Goal: Navigation & Orientation: Find specific page/section

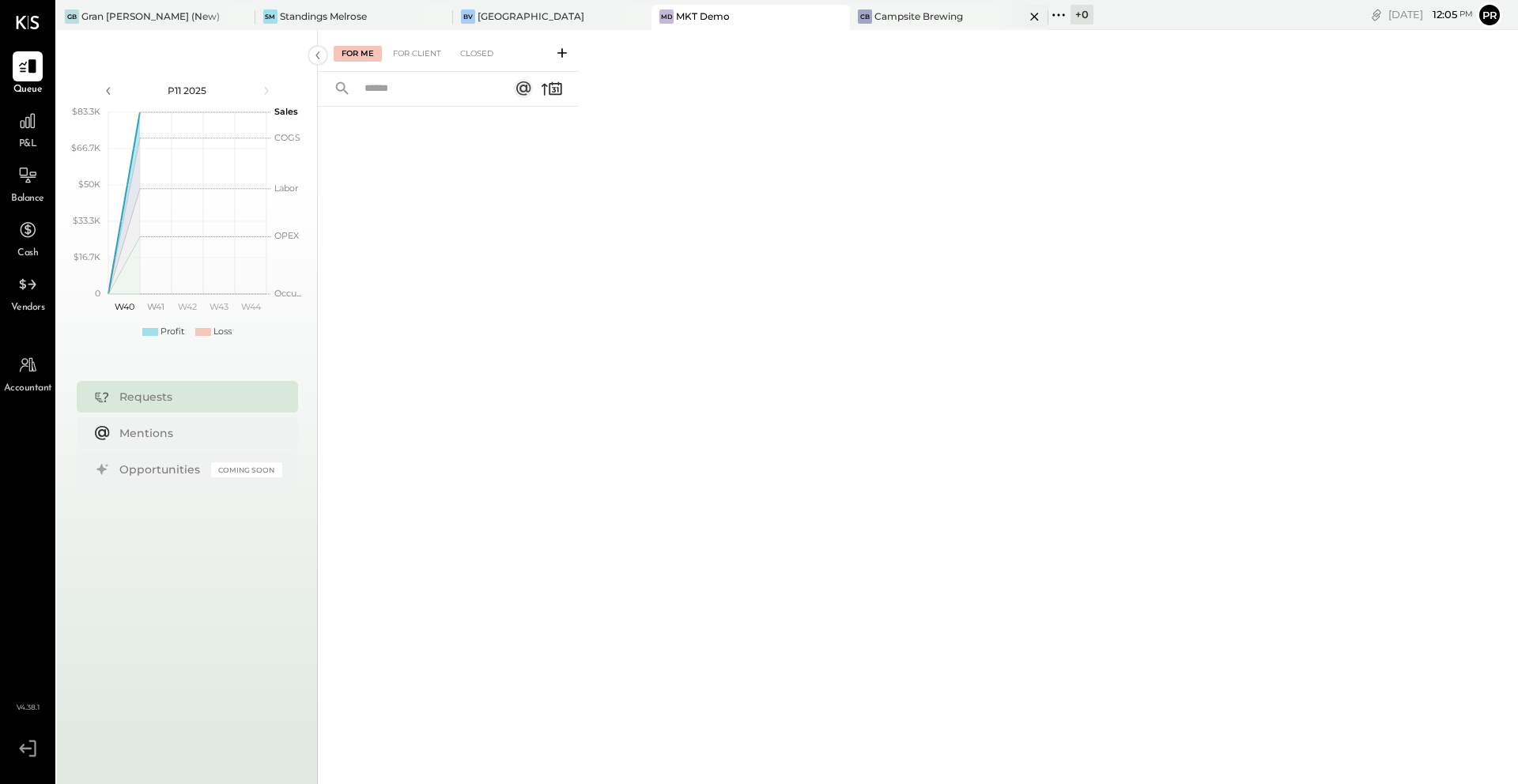
click at [874, 11] on div "Campsite Brewing" at bounding box center [918, 16] width 88 height 14
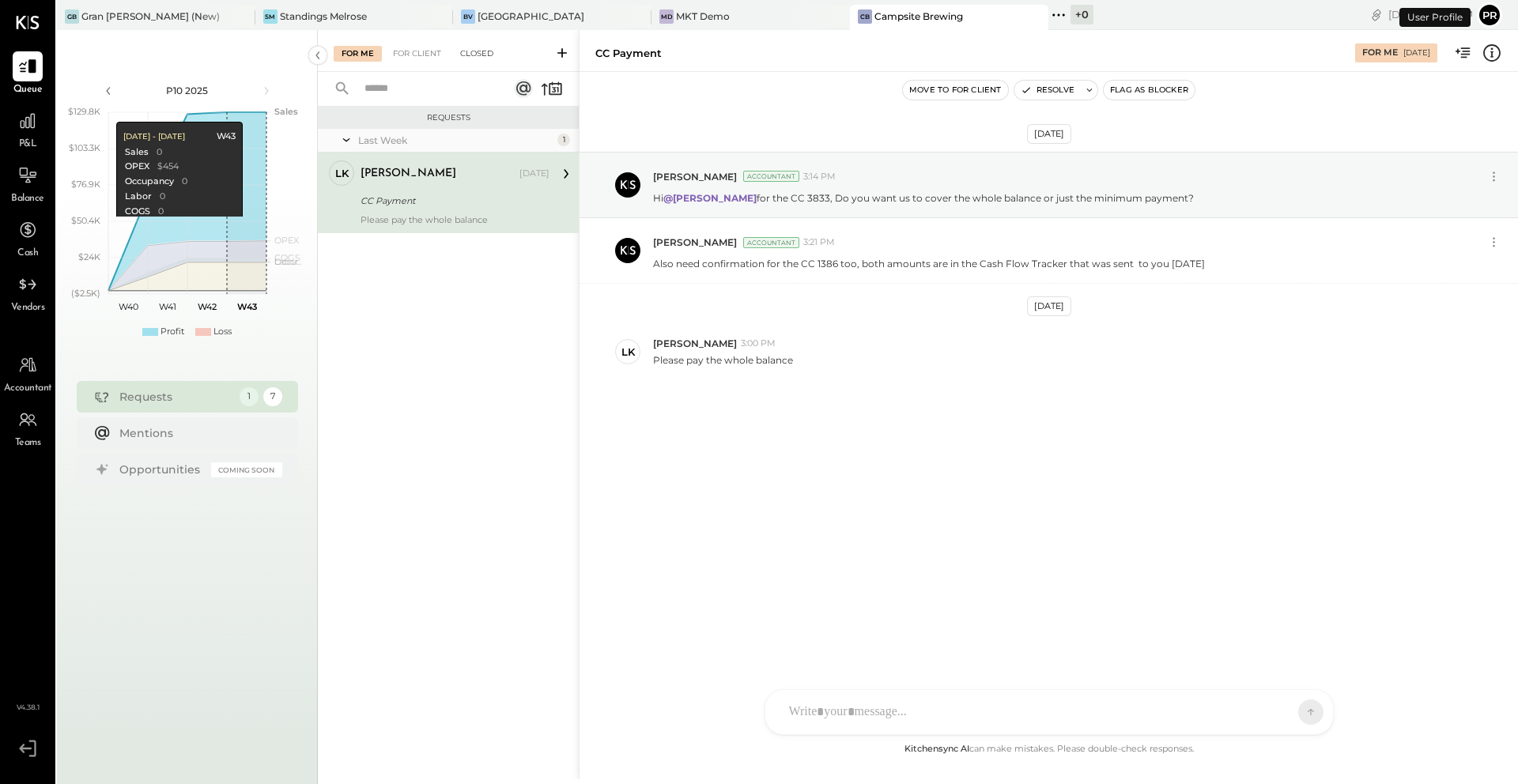
click at [493, 51] on div "Closed" at bounding box center [477, 53] width 49 height 16
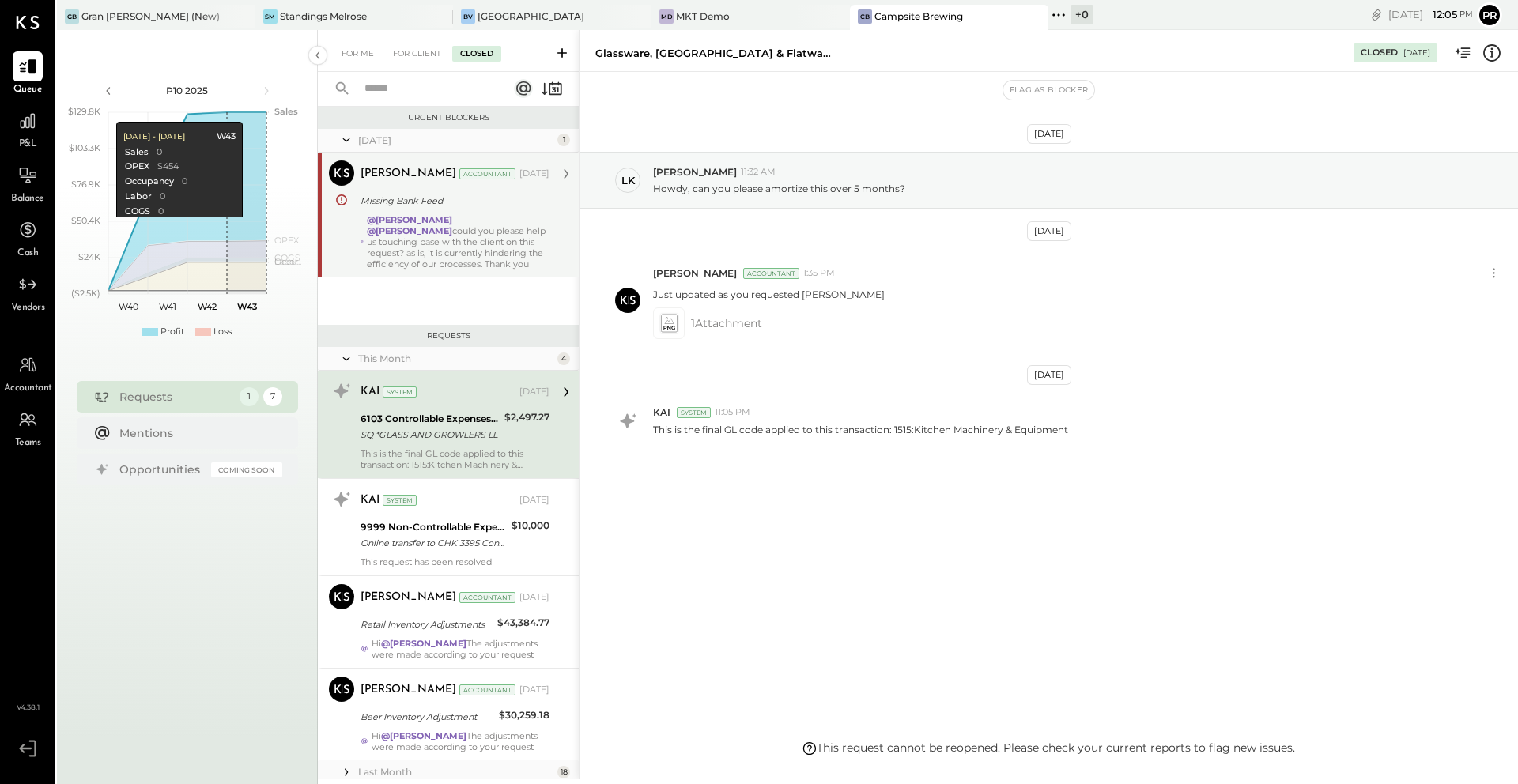
click at [450, 247] on div "@[PERSON_NAME] @[PERSON_NAME] could you please help us touching base with the c…" at bounding box center [458, 242] width 182 height 55
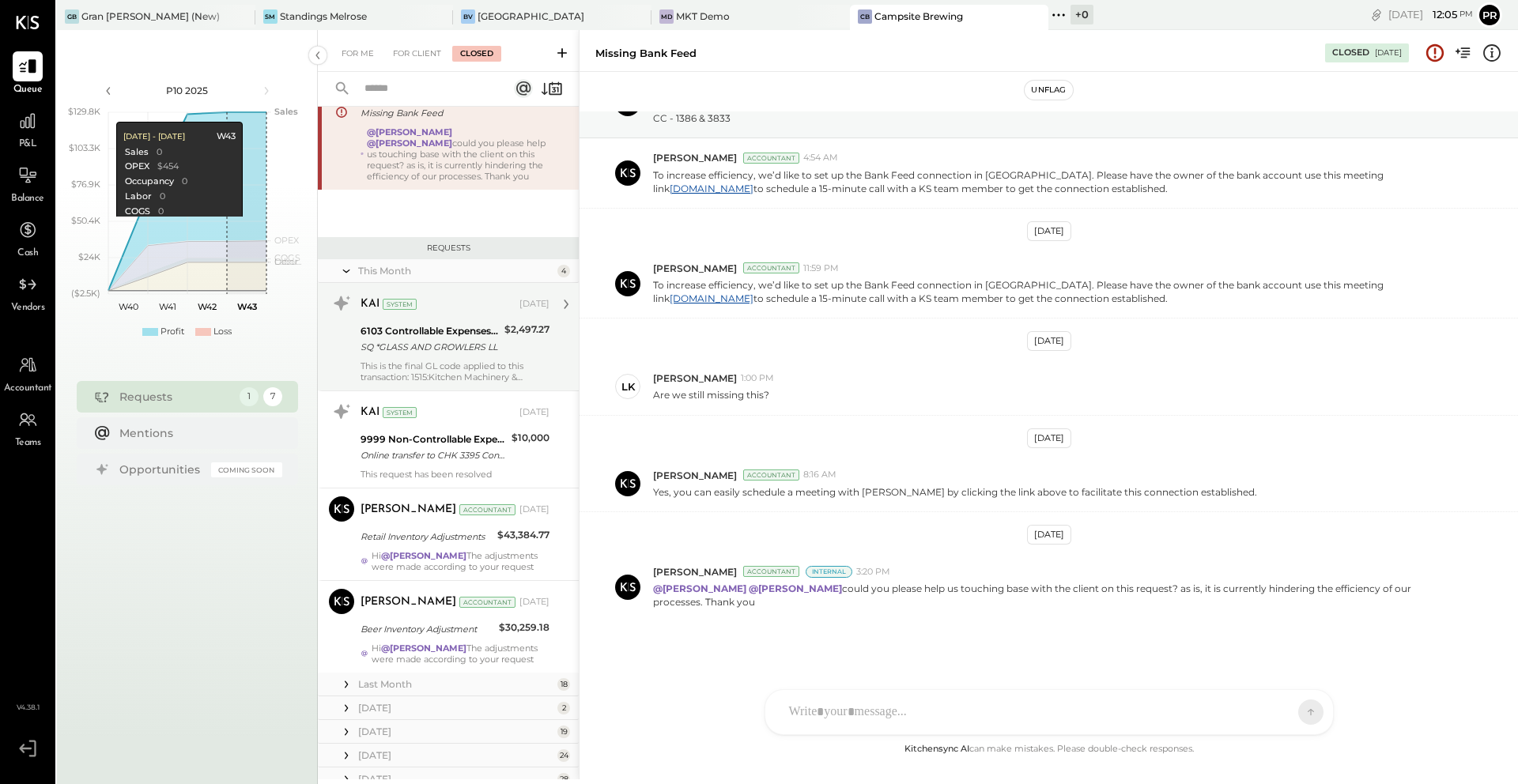
scroll to position [95, 0]
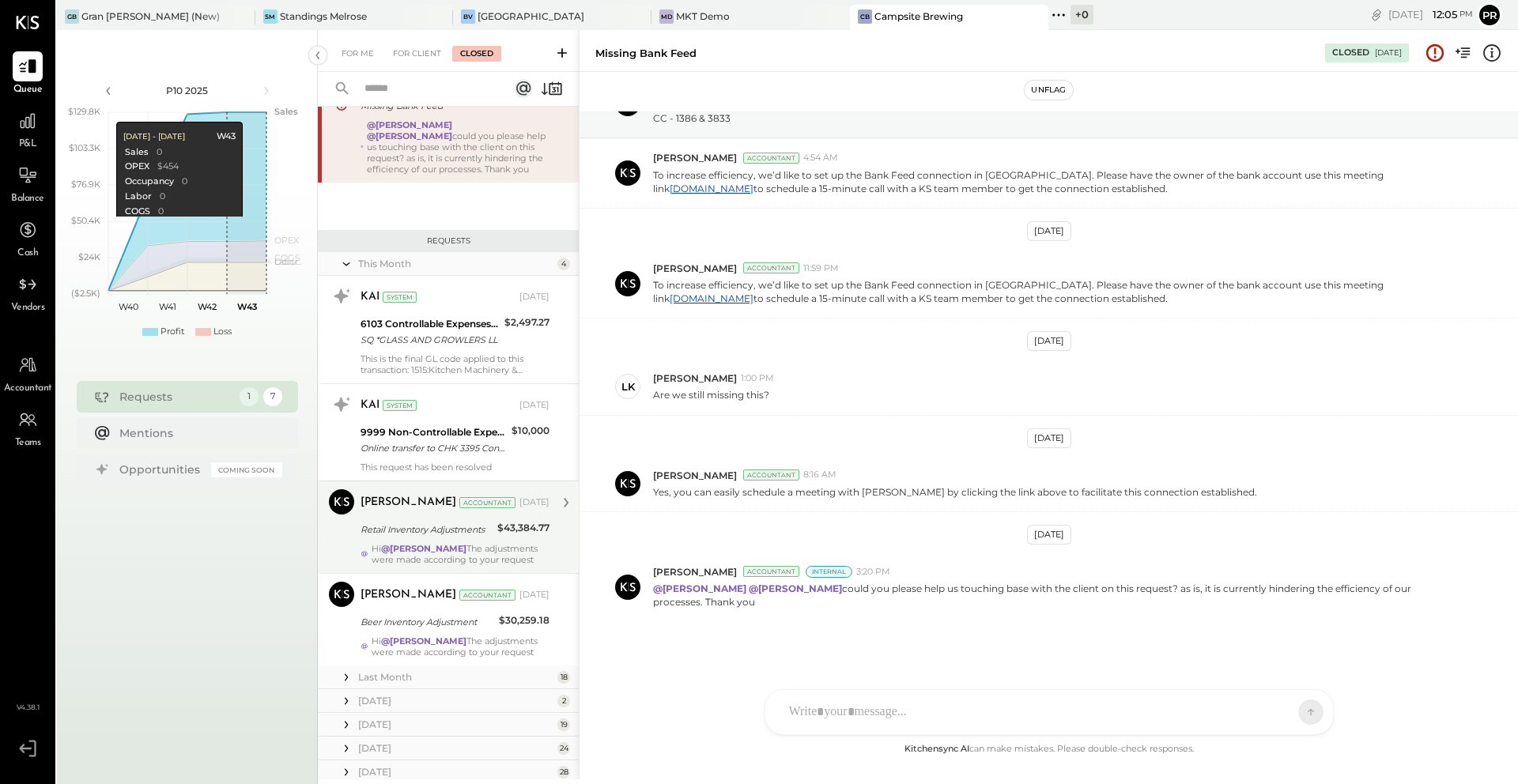
click at [486, 538] on div "Retail Inventory Adjustments" at bounding box center [426, 530] width 132 height 19
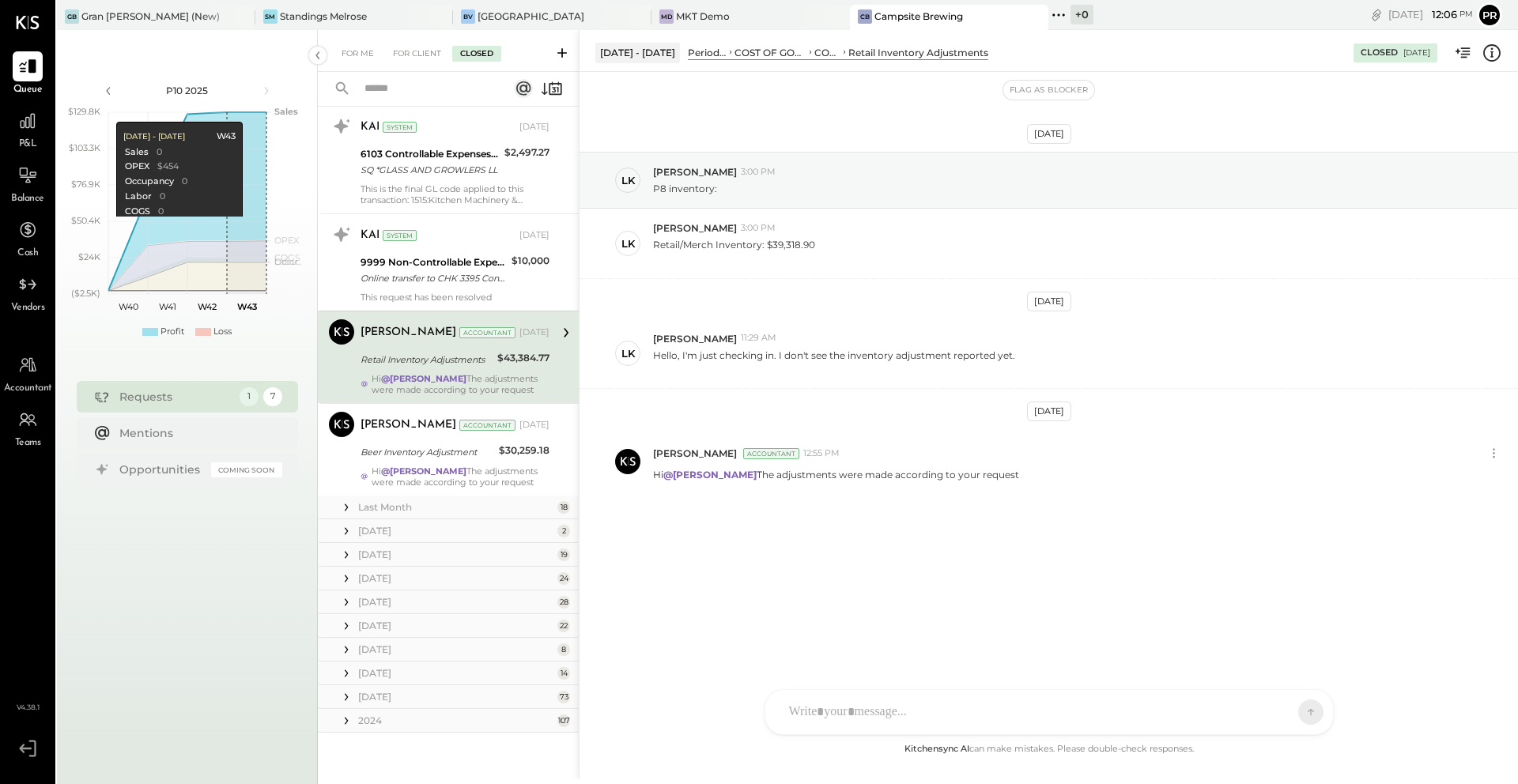
scroll to position [264, 0]
click at [536, 467] on div "Hi @[PERSON_NAME] The adjustments were made according to your request" at bounding box center [460, 477] width 178 height 22
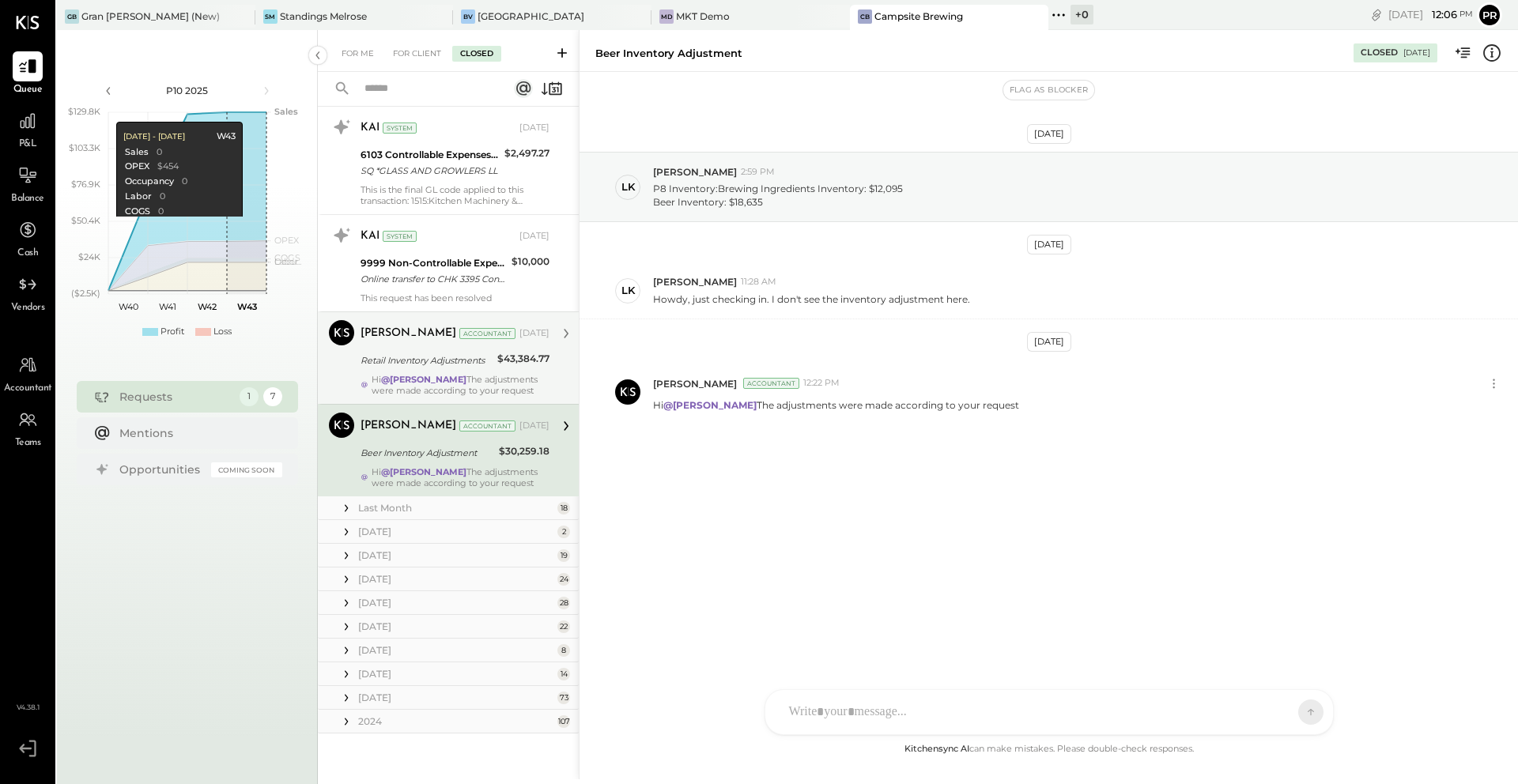
click at [515, 369] on div "$43,384.77" at bounding box center [523, 361] width 52 height 19
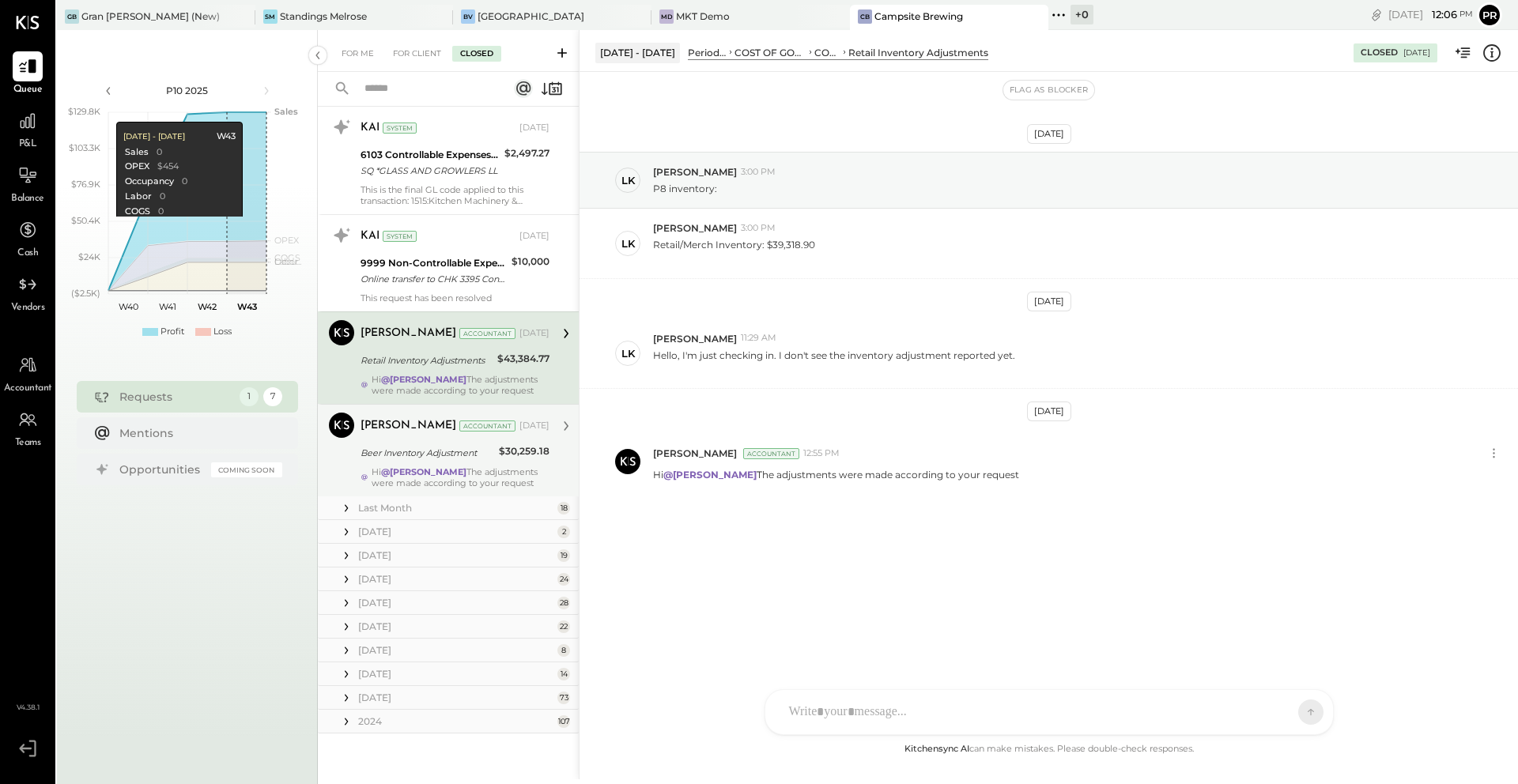
scroll to position [265, 0]
click at [509, 457] on div "$30,259.18" at bounding box center [524, 450] width 50 height 16
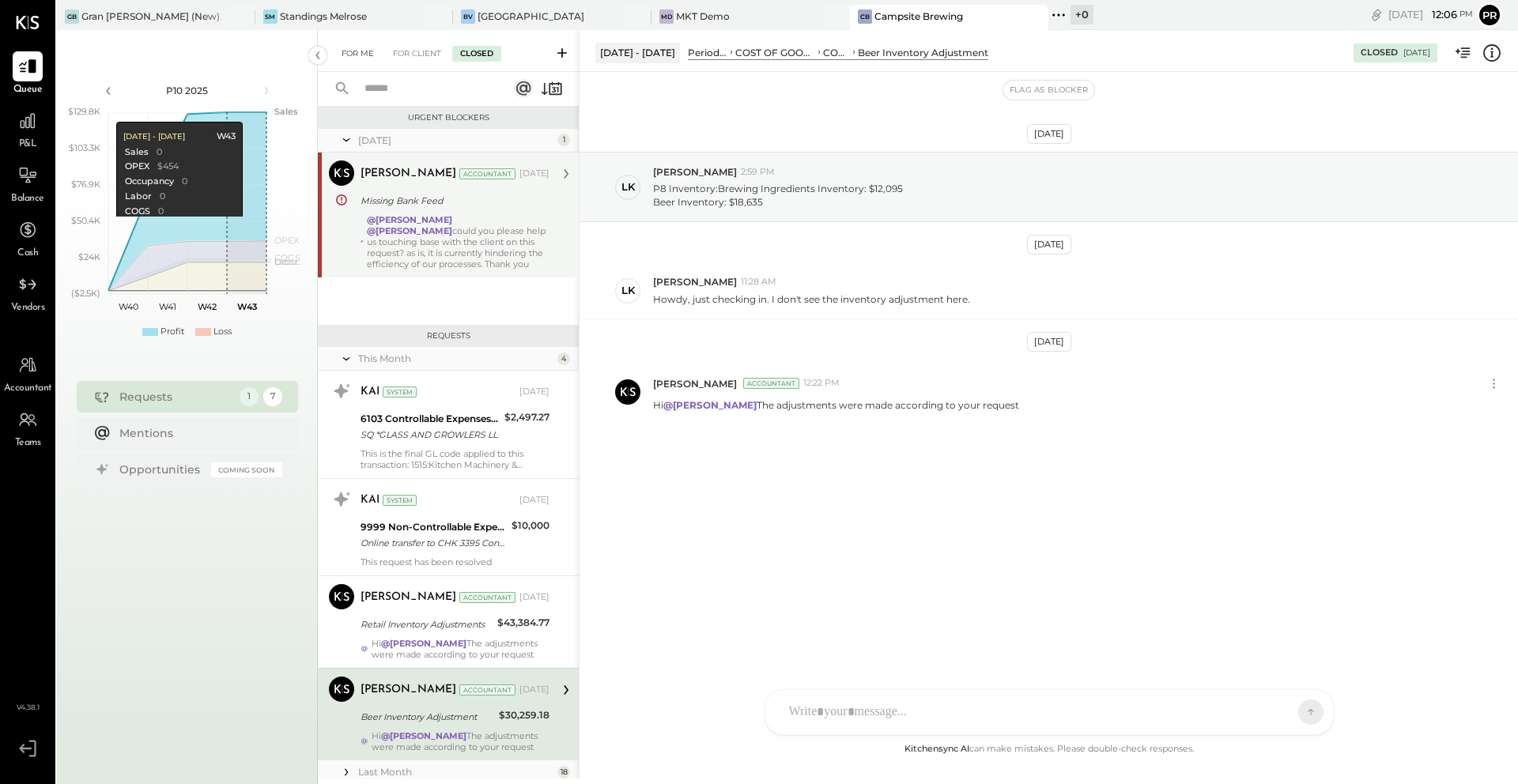
click at [357, 49] on div "For Me" at bounding box center [358, 53] width 49 height 16
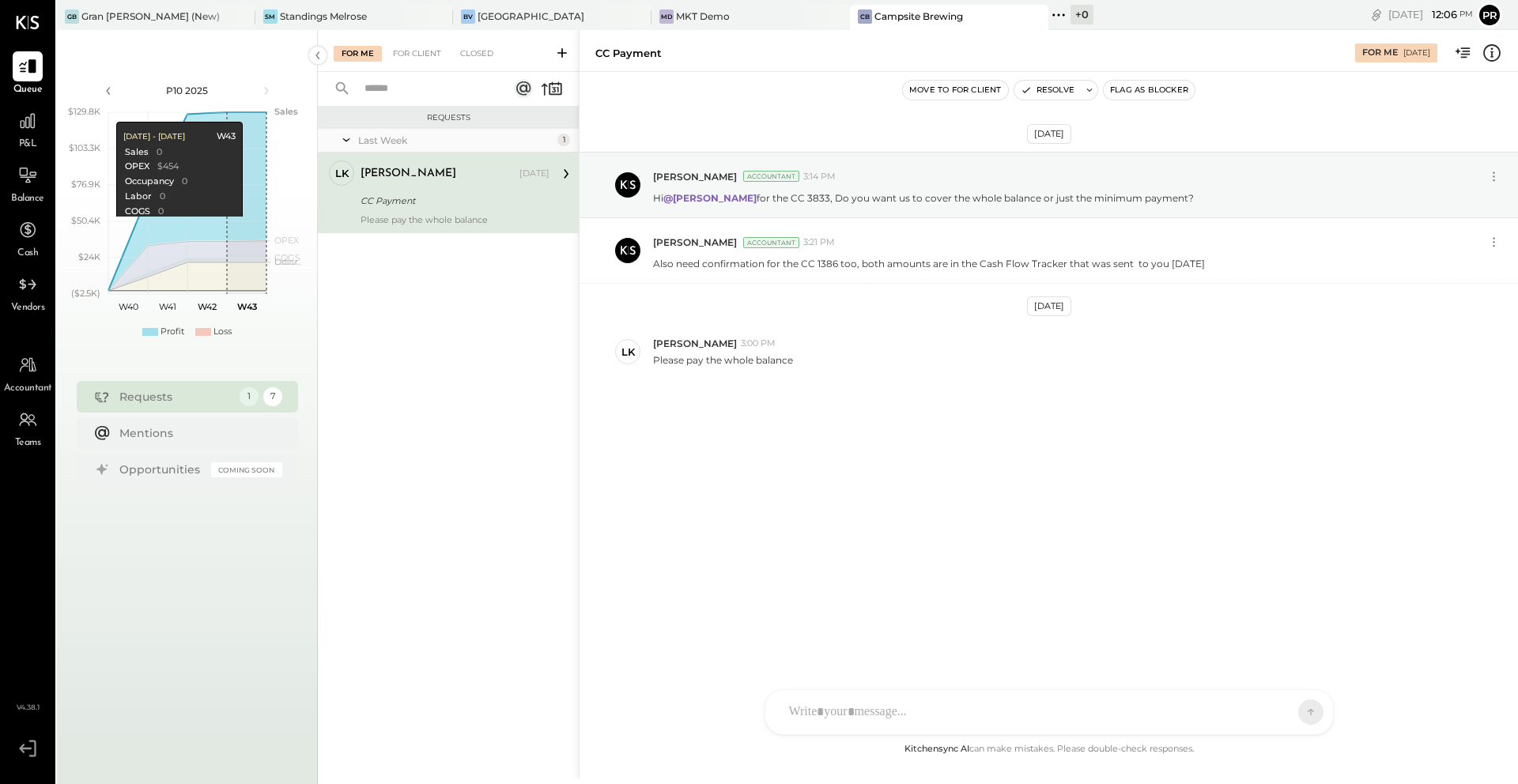
click at [434, 202] on div "CC Payment" at bounding box center [452, 201] width 184 height 16
click at [473, 53] on div "Closed" at bounding box center [477, 53] width 49 height 16
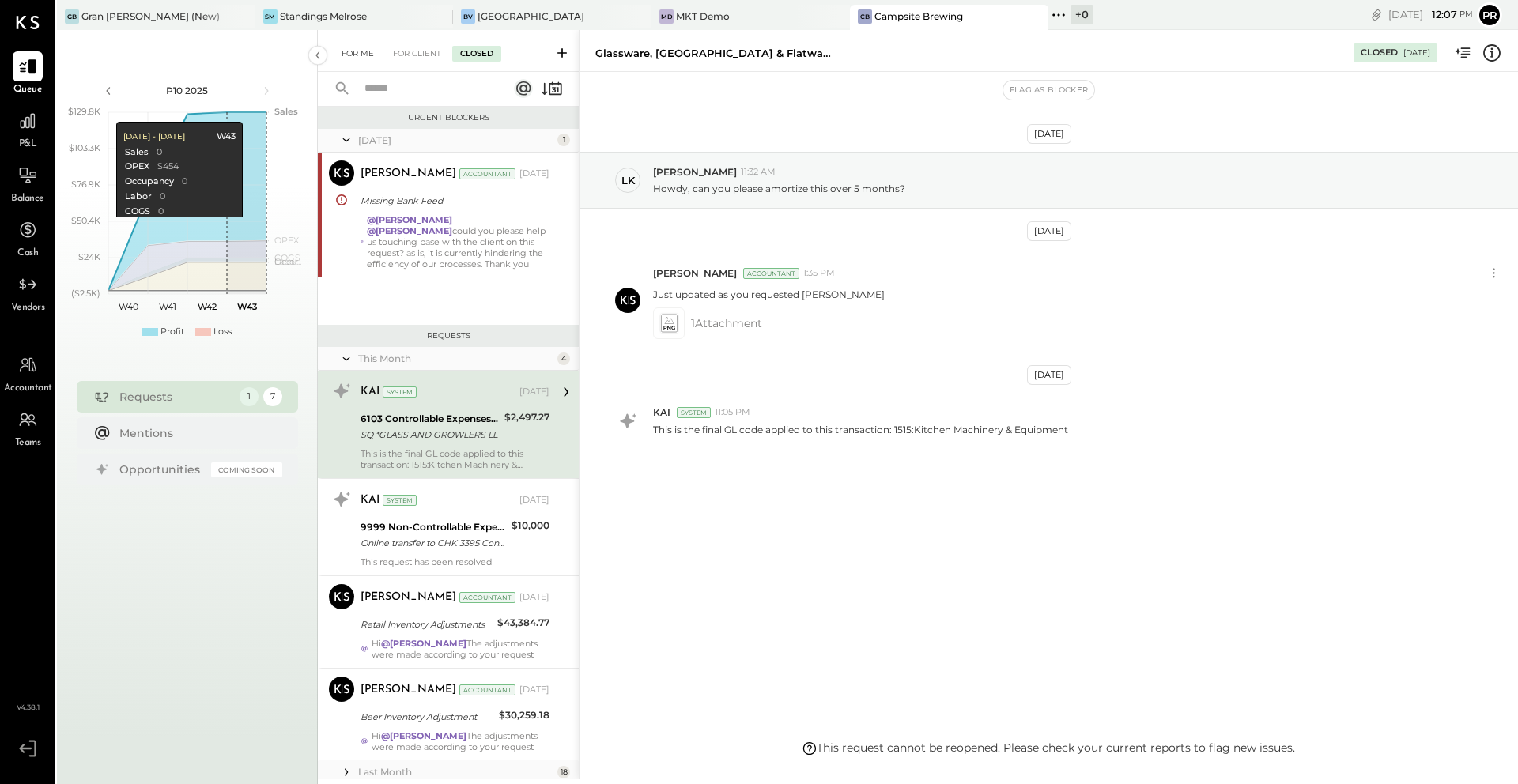
click at [350, 55] on div "For Me" at bounding box center [358, 53] width 49 height 16
